Goal: Information Seeking & Learning: Learn about a topic

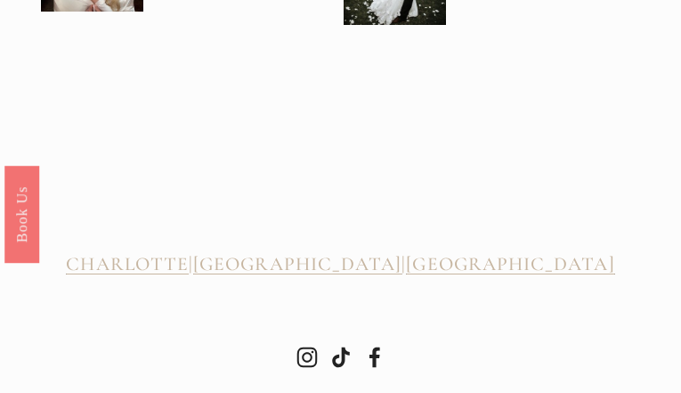
scroll to position [4064, 0]
